Goal: Find specific page/section: Find specific page/section

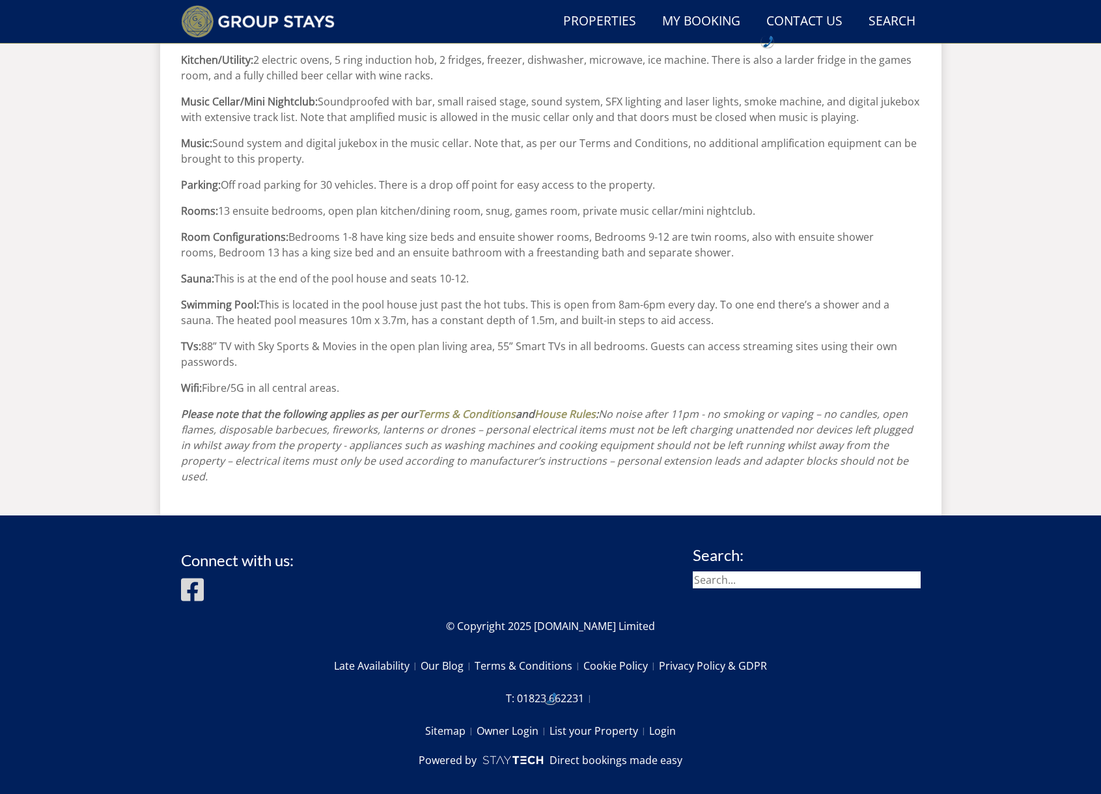
scroll to position [1415, 0]
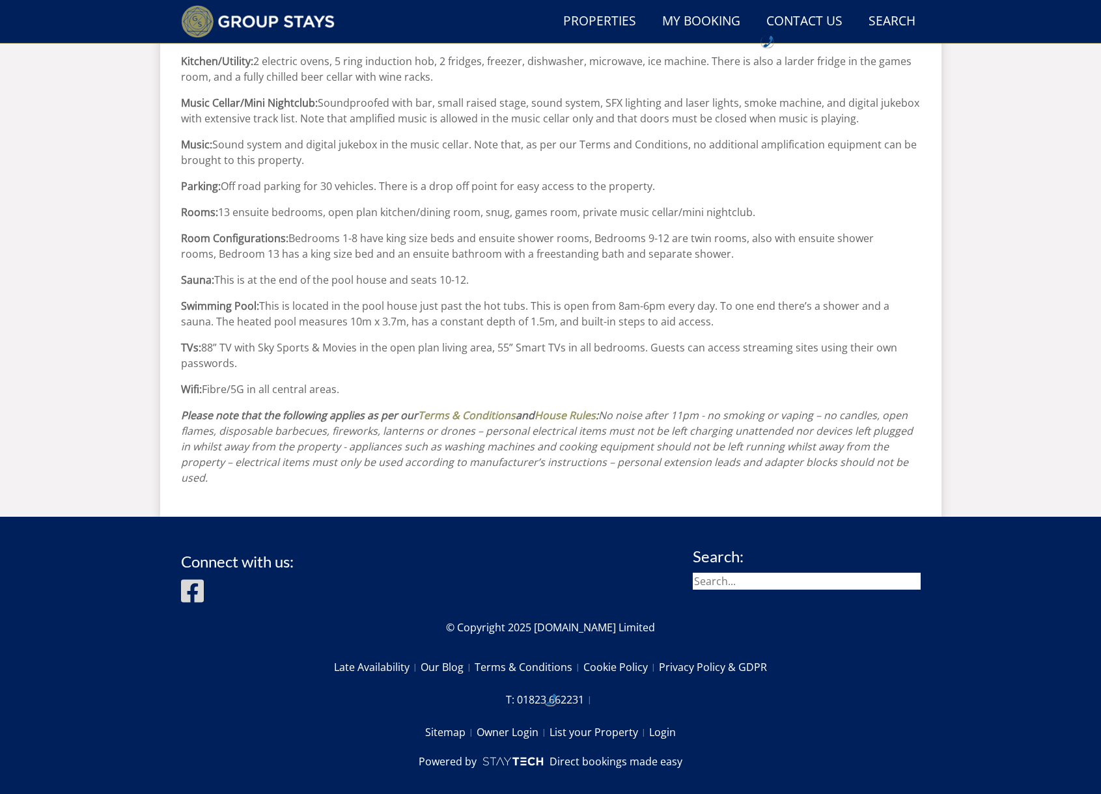
click at [749, 573] on input "search" at bounding box center [807, 581] width 228 height 17
type input "jays rest"
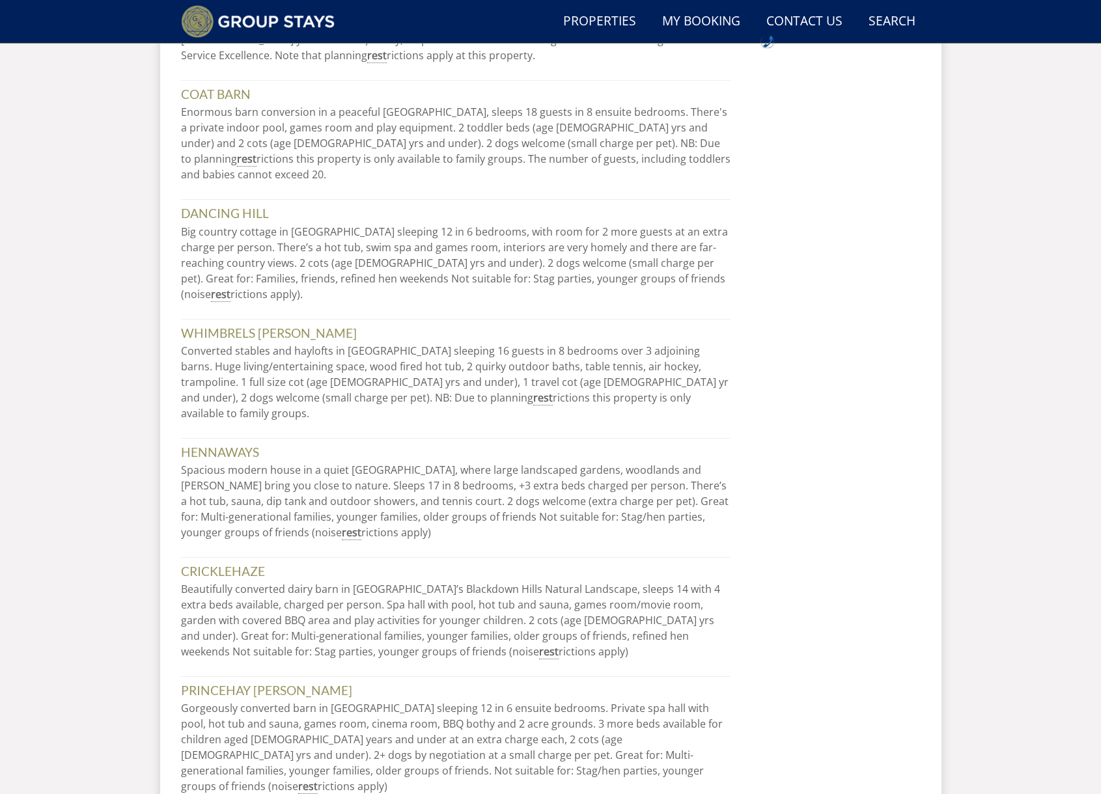
scroll to position [3365, 0]
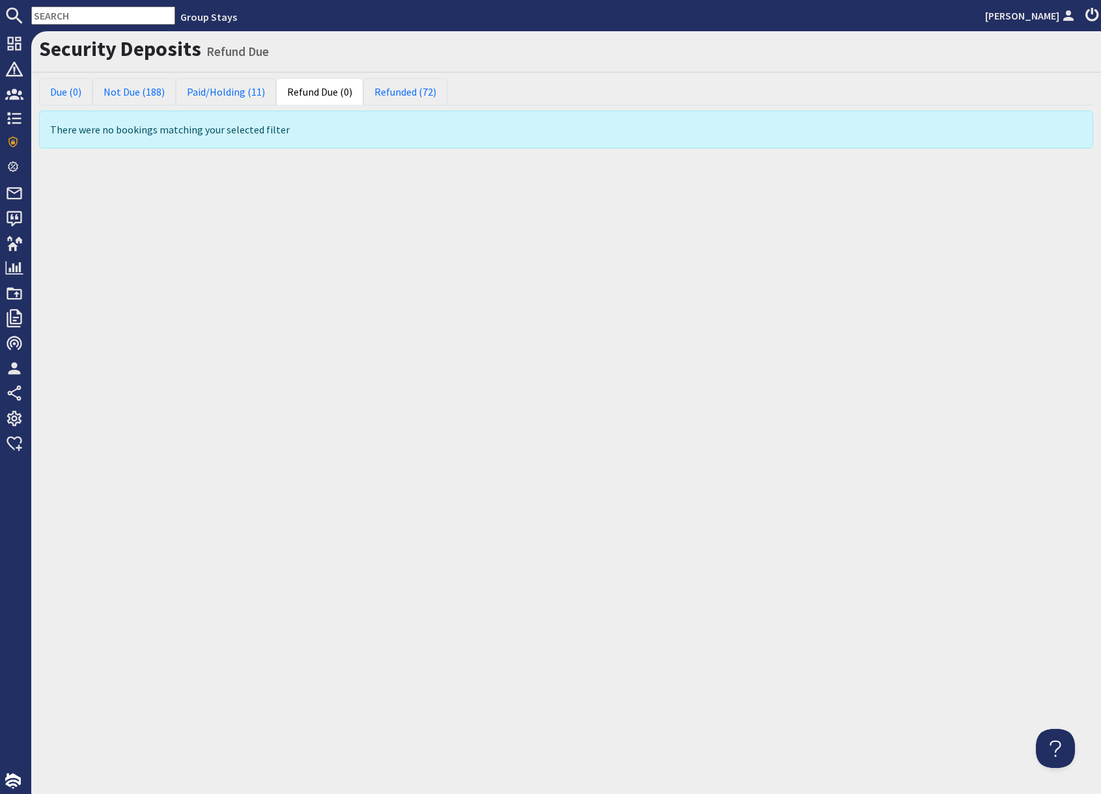
click at [64, 19] on input "text" at bounding box center [103, 16] width 144 height 18
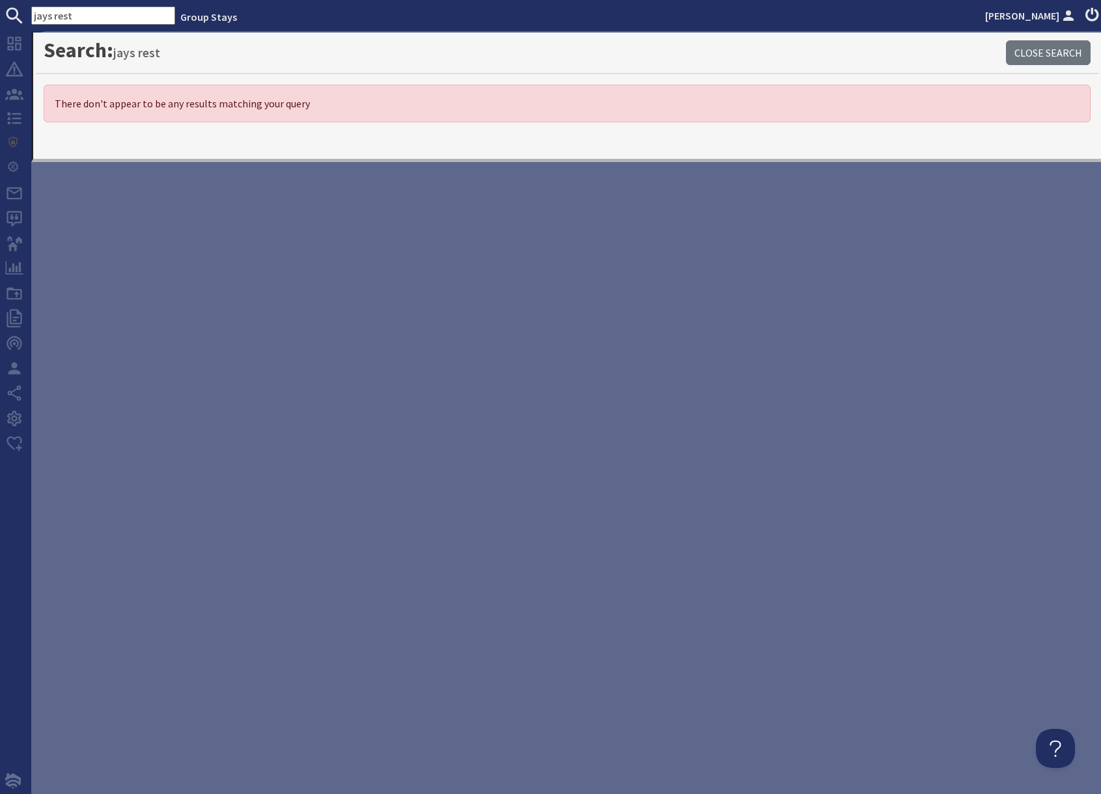
type input "jays rest"
